Goal: Task Accomplishment & Management: Use online tool/utility

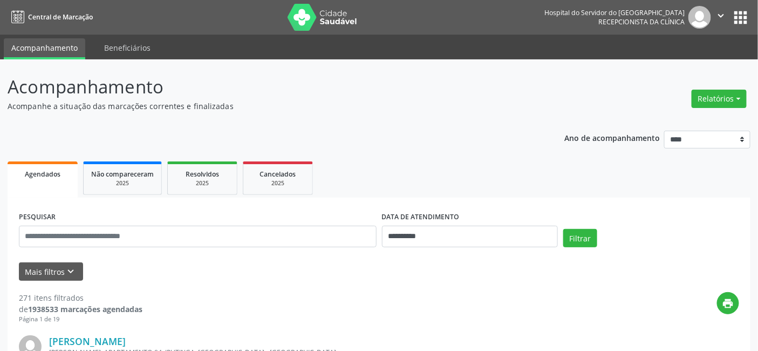
click at [738, 96] on button "Relatórios" at bounding box center [719, 99] width 55 height 18
click at [658, 119] on link "Agendamentos" at bounding box center [689, 121] width 116 height 15
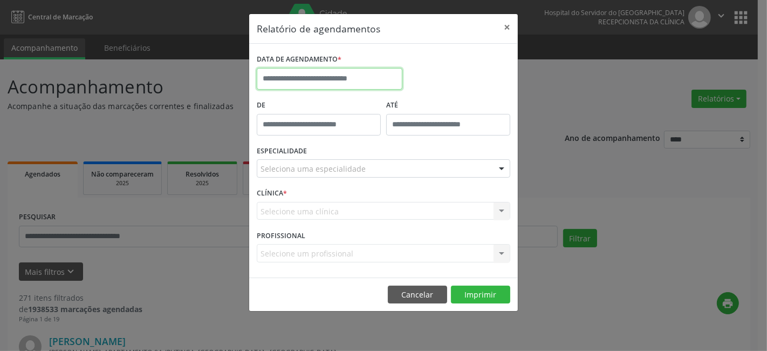
click at [301, 74] on input "text" at bounding box center [330, 79] width 146 height 22
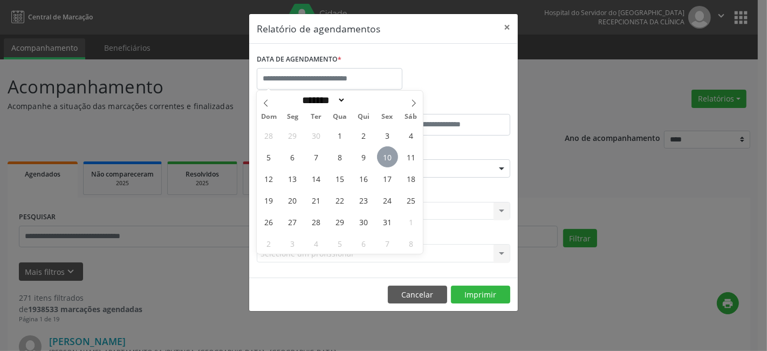
click at [386, 157] on span "10" at bounding box center [387, 156] width 21 height 21
type input "**********"
click at [386, 157] on span "10" at bounding box center [387, 156] width 21 height 21
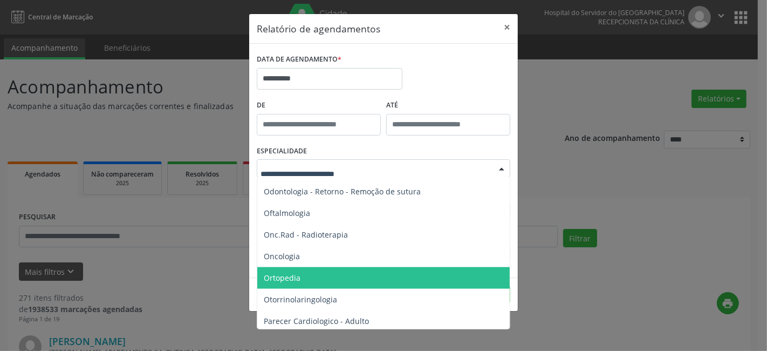
scroll to position [1558, 0]
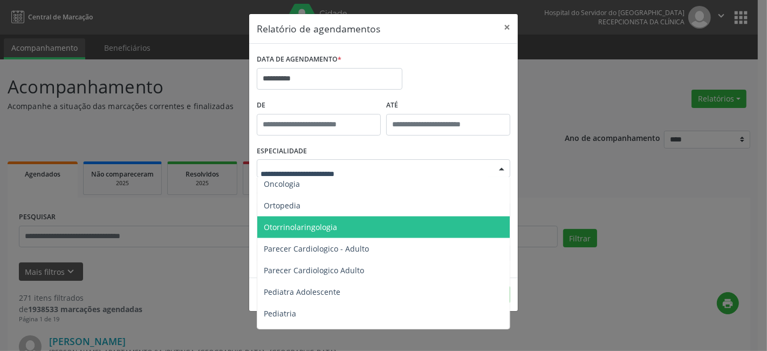
click at [310, 226] on span "Otorrinolaringologia" at bounding box center [300, 227] width 73 height 10
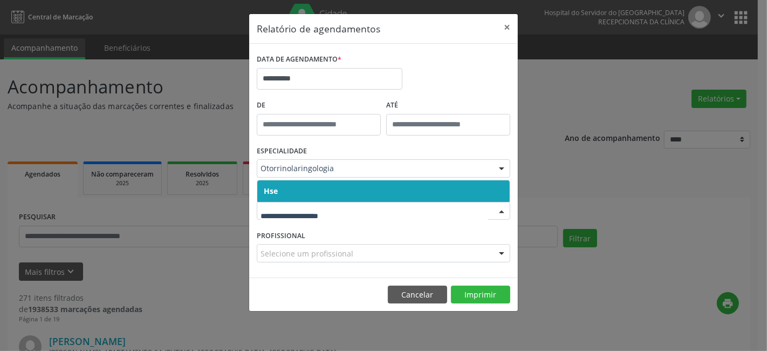
click at [303, 193] on span "Hse" at bounding box center [383, 191] width 253 height 22
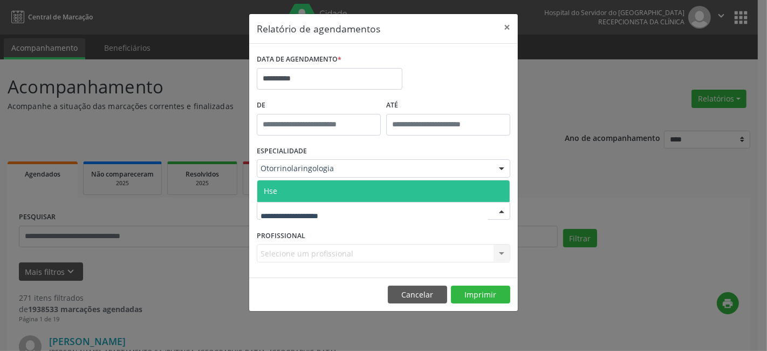
click at [304, 190] on span "Hse" at bounding box center [383, 191] width 253 height 22
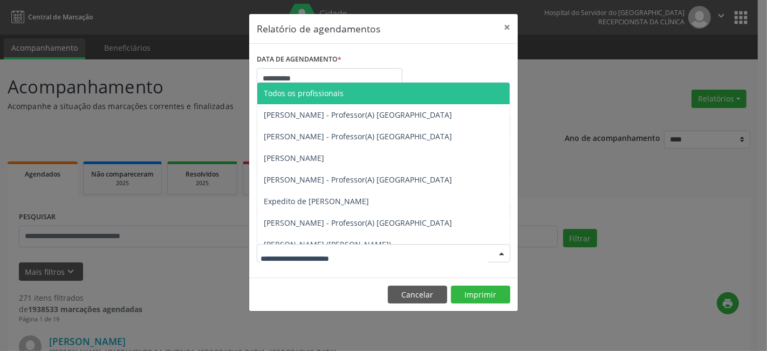
click at [295, 246] on div at bounding box center [384, 253] width 254 height 18
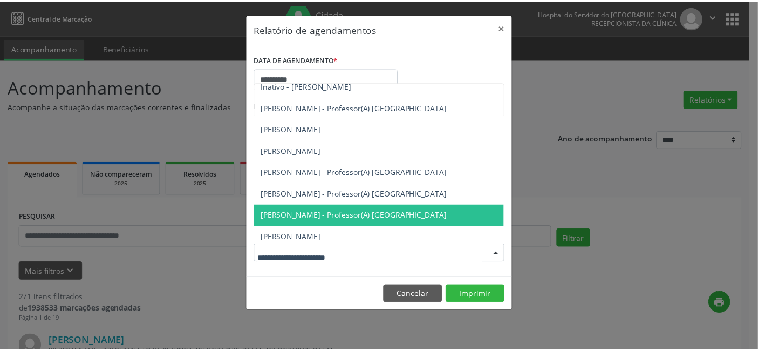
scroll to position [249, 0]
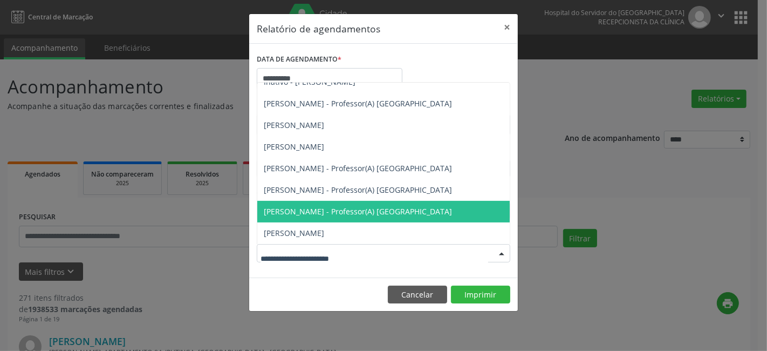
click at [298, 213] on span "[PERSON_NAME] - Professor(A) [GEOGRAPHIC_DATA]" at bounding box center [358, 211] width 188 height 10
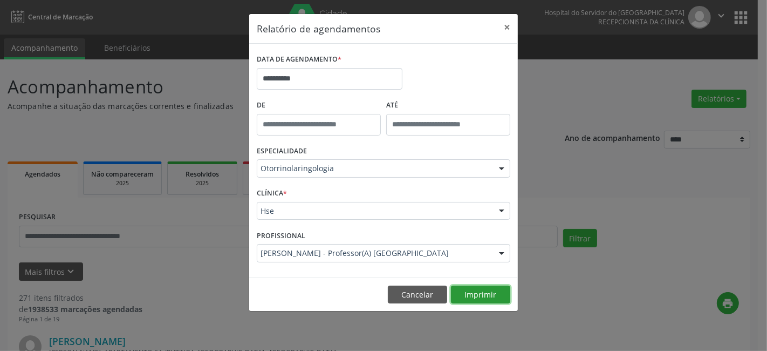
click at [475, 293] on button "Imprimir" at bounding box center [480, 294] width 59 height 18
click at [508, 25] on button "×" at bounding box center [507, 27] width 22 height 26
